Goal: Task Accomplishment & Management: Complete application form

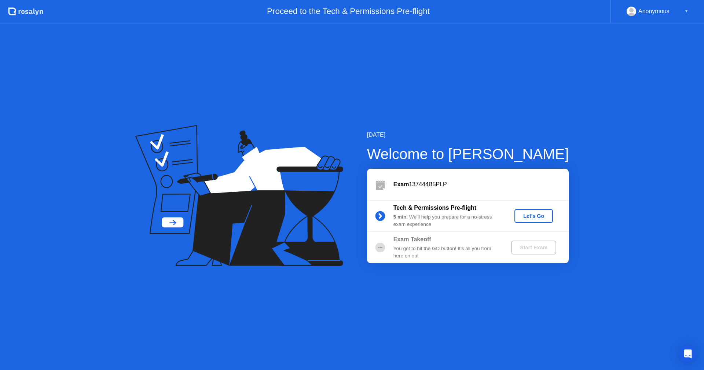
click at [530, 213] on div "Let's Go" at bounding box center [533, 216] width 33 height 6
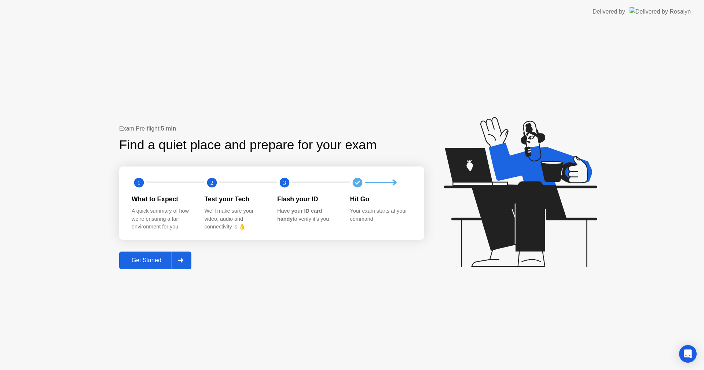
click at [183, 262] on icon at bounding box center [180, 260] width 5 height 4
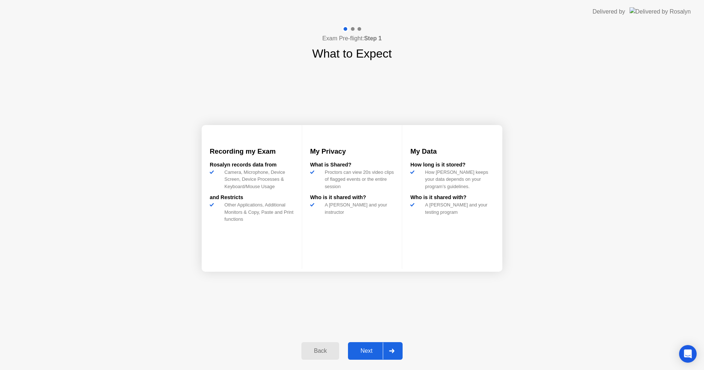
click at [384, 351] on div at bounding box center [392, 350] width 18 height 17
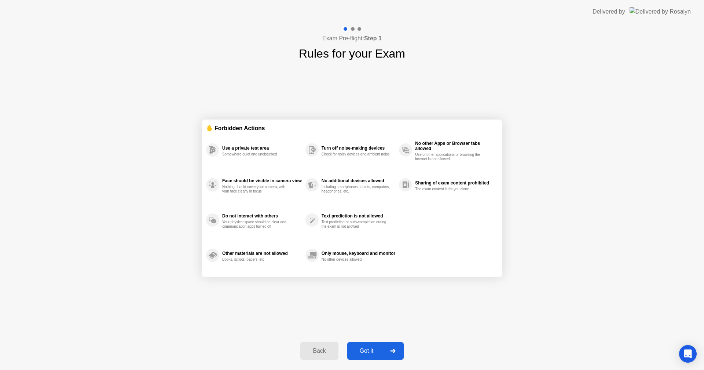
click at [389, 356] on div at bounding box center [393, 350] width 18 height 17
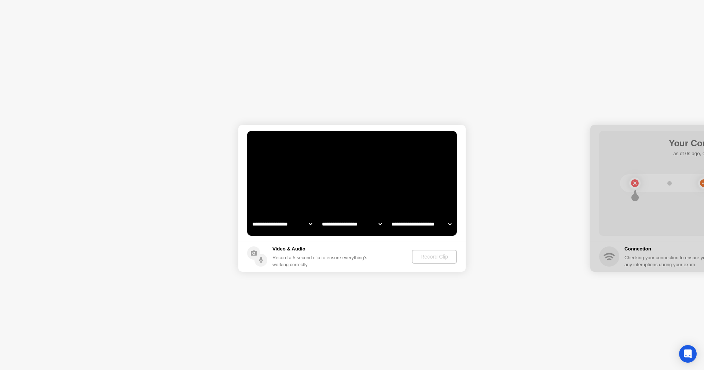
select select "**********"
select select "*******"
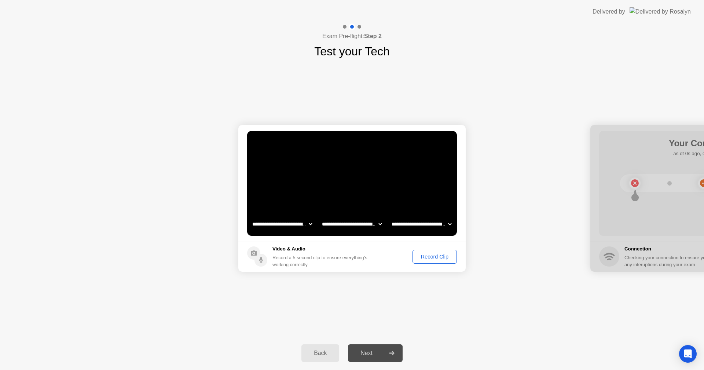
click at [387, 355] on div at bounding box center [392, 352] width 18 height 17
click at [433, 261] on button "Record Clip" at bounding box center [434, 257] width 44 height 14
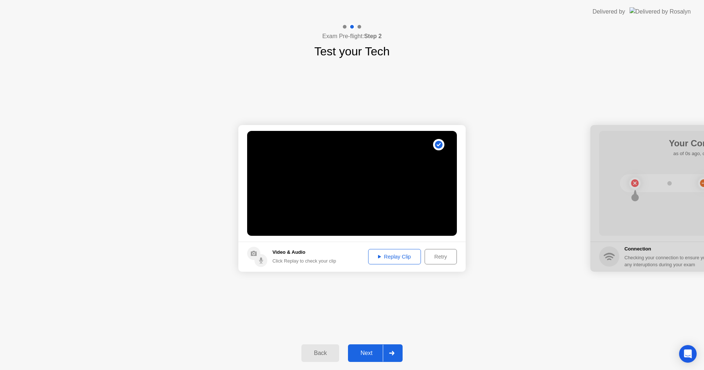
click at [404, 258] on div "Replay Clip" at bounding box center [395, 257] width 48 height 6
click at [388, 353] on div at bounding box center [392, 352] width 18 height 17
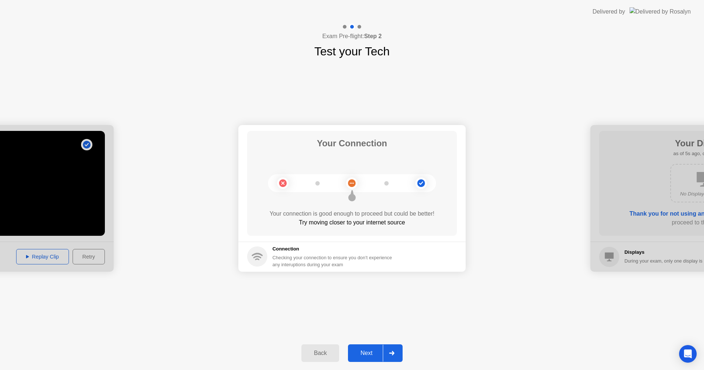
click at [386, 348] on div at bounding box center [392, 352] width 18 height 17
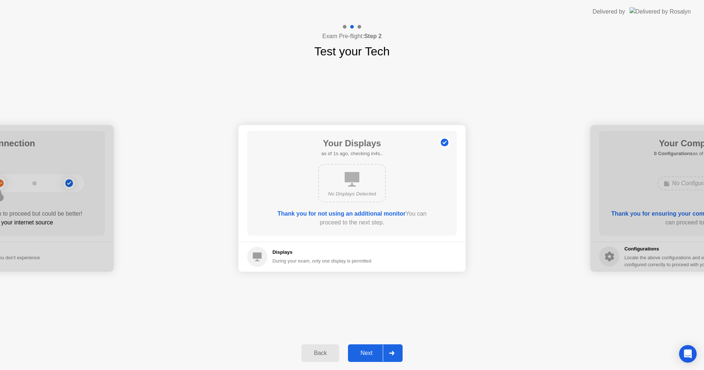
click at [394, 351] on icon at bounding box center [391, 353] width 5 height 4
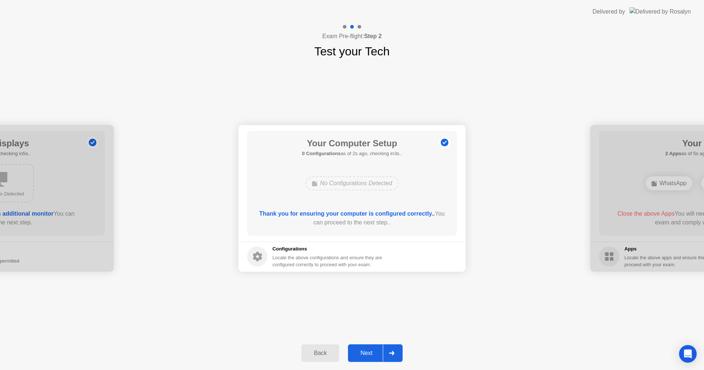
click at [394, 351] on icon at bounding box center [391, 353] width 5 height 4
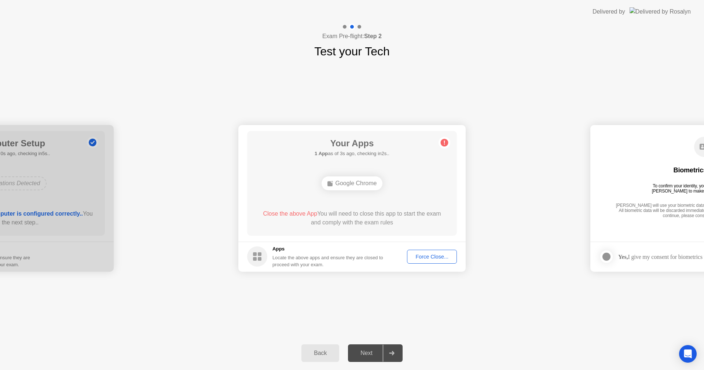
click at [327, 224] on div "Close the above App You will need to close this app to start the exam and compl…" at bounding box center [352, 218] width 189 height 18
click at [325, 354] on div "Back" at bounding box center [319, 353] width 33 height 7
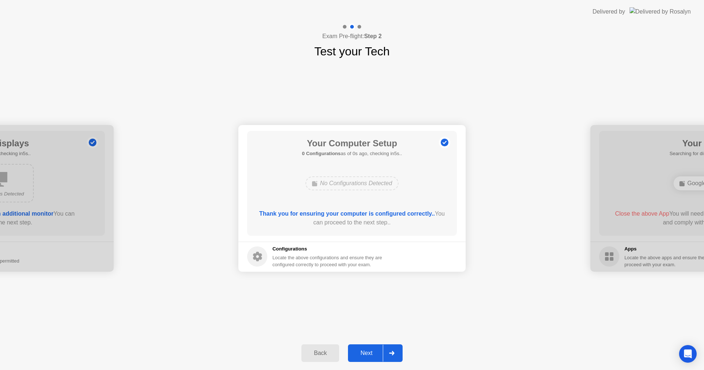
click at [385, 353] on div at bounding box center [392, 352] width 18 height 17
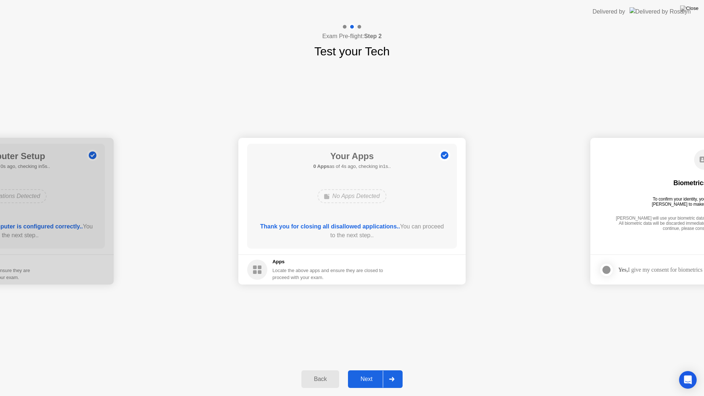
click at [395, 369] on div at bounding box center [392, 379] width 18 height 17
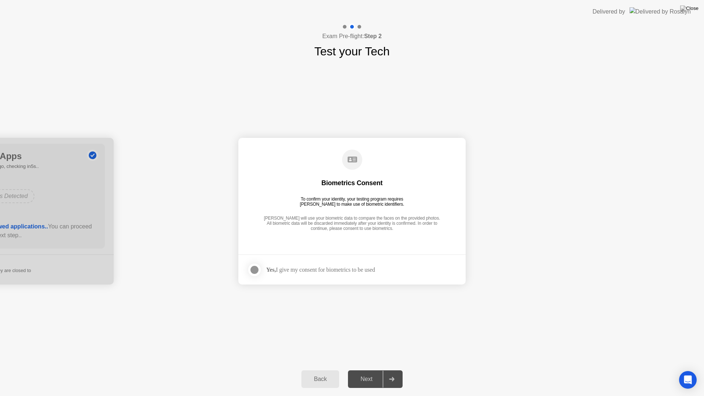
click at [254, 268] on div at bounding box center [254, 269] width 9 height 9
click at [393, 369] on div at bounding box center [392, 379] width 18 height 17
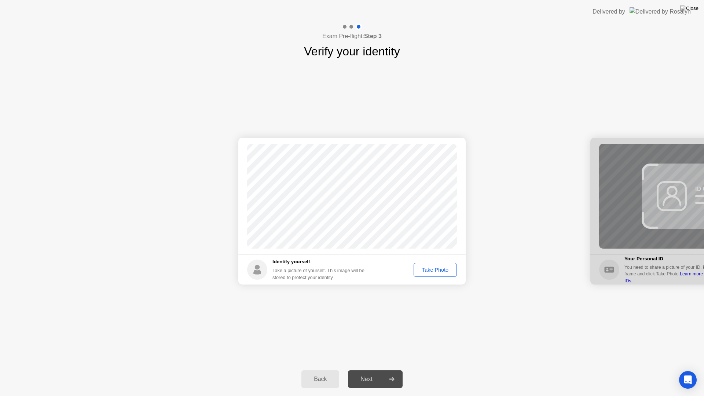
click at [431, 269] on div "Take Photo" at bounding box center [435, 270] width 38 height 6
click at [391, 369] on icon at bounding box center [391, 379] width 5 height 4
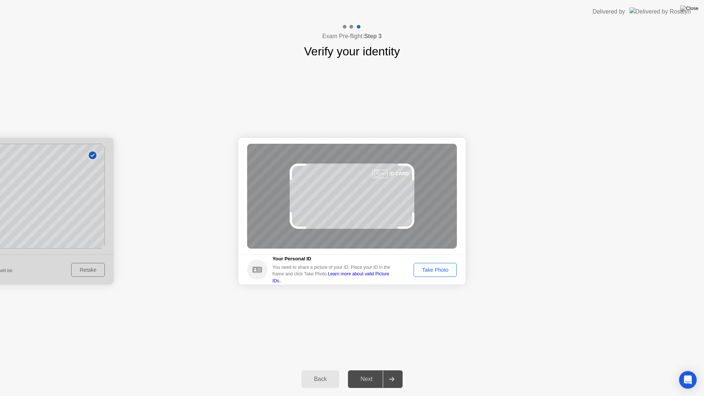
click at [428, 267] on div "Take Photo" at bounding box center [435, 270] width 38 height 6
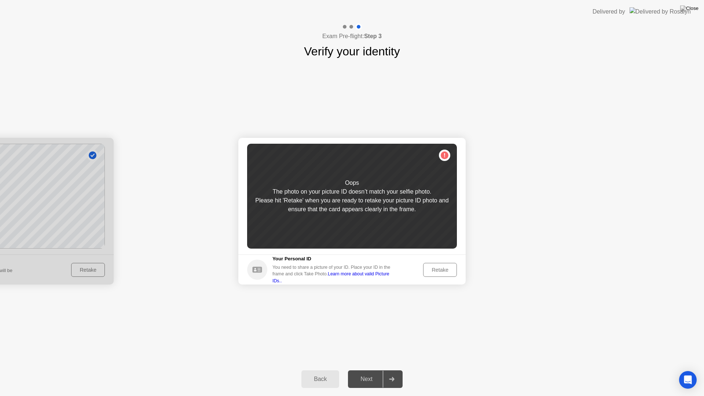
click at [431, 267] on div "Retake" at bounding box center [439, 270] width 29 height 6
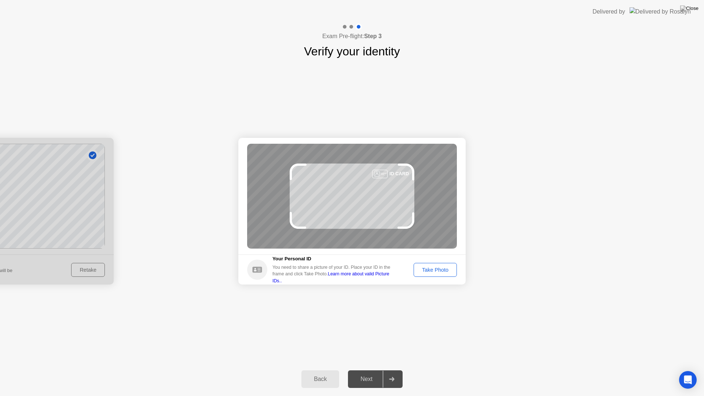
click at [436, 274] on button "Take Photo" at bounding box center [434, 270] width 43 height 14
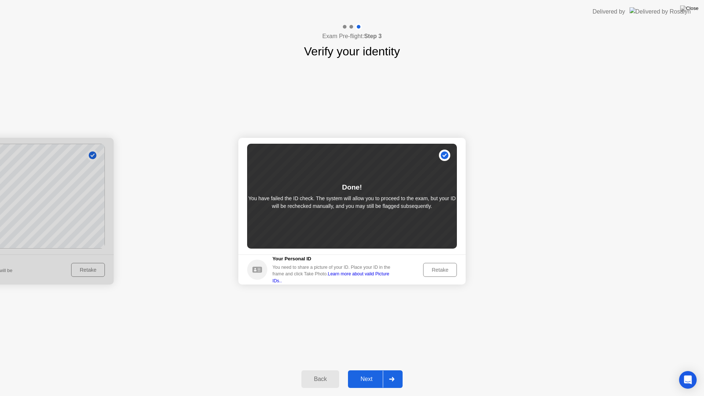
click at [382, 369] on div "Next" at bounding box center [366, 379] width 33 height 7
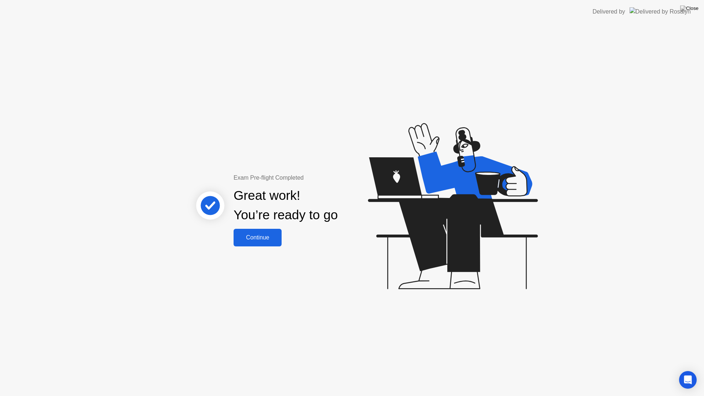
click at [257, 238] on div "Continue" at bounding box center [258, 237] width 44 height 7
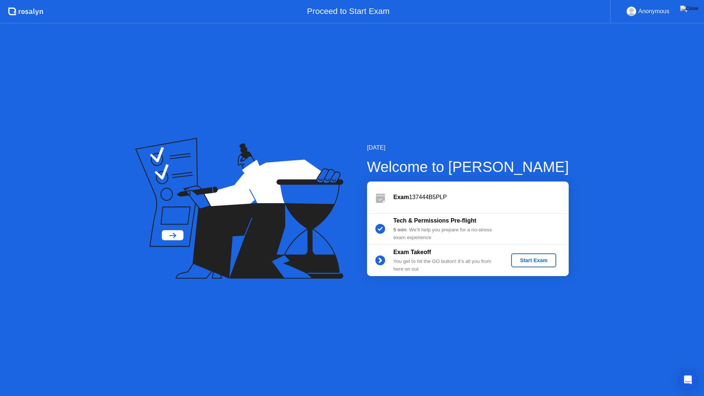
click at [541, 262] on div "Start Exam" at bounding box center [533, 260] width 39 height 6
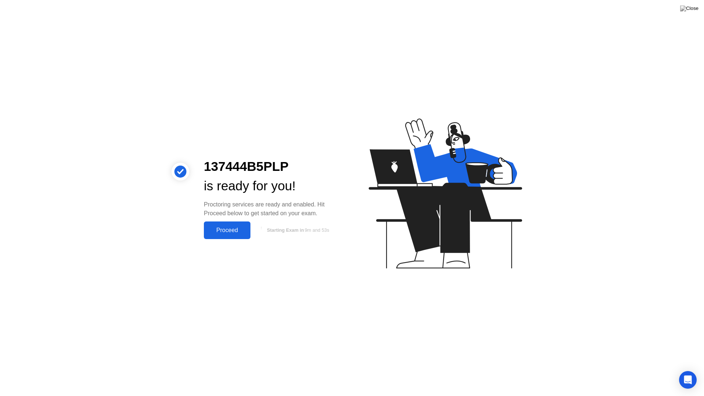
click at [671, 288] on div "137444B5PLP is ready for you! Proctoring services are ready and enabled. Hit Pr…" at bounding box center [352, 198] width 704 height 396
click at [221, 232] on div "Proceed" at bounding box center [227, 230] width 42 height 7
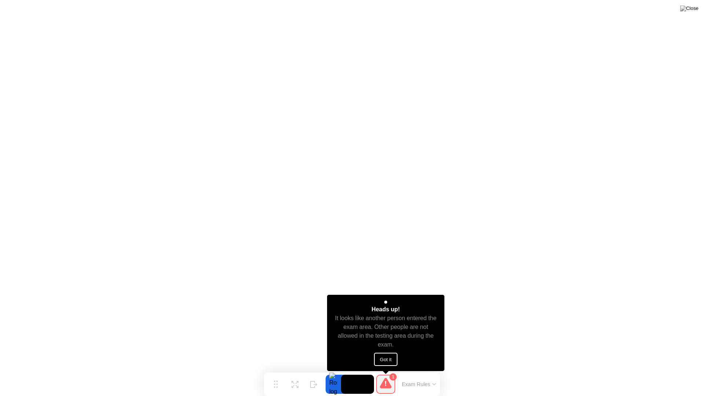
click at [390, 358] on button "Got it" at bounding box center [385, 359] width 23 height 13
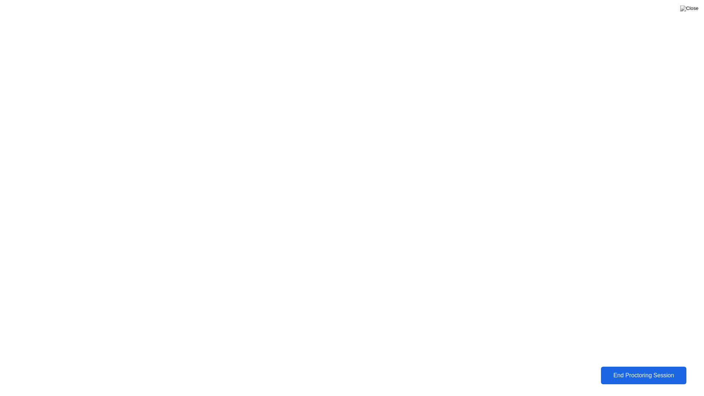
click at [636, 369] on div "End Proctoring Session" at bounding box center [643, 375] width 81 height 7
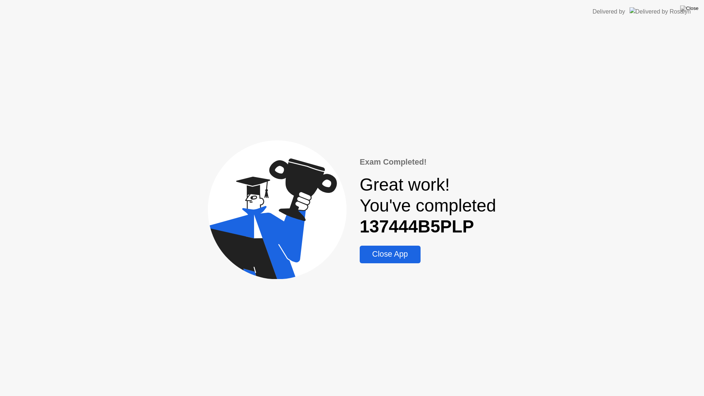
click at [398, 251] on div "Close App" at bounding box center [390, 254] width 56 height 9
